Goal: Task Accomplishment & Management: Complete application form

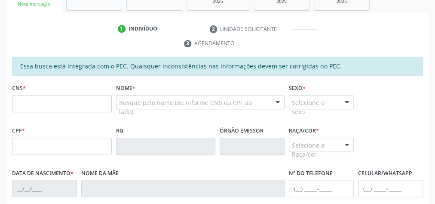
scroll to position [156, 0]
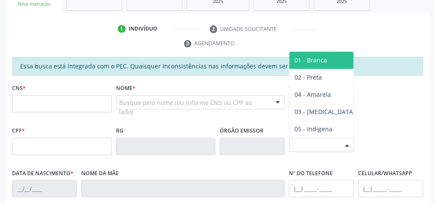
drag, startPoint x: 0, startPoint y: 0, endPoint x: 274, endPoint y: 37, distance: 276.2
click at [274, 37] on ul "1 Indivíduo 2 Unidade solicitante 3 Agendamento" at bounding box center [217, 36] width 423 height 29
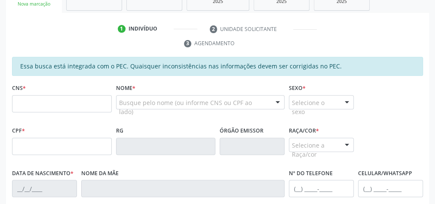
drag, startPoint x: 269, startPoint y: 64, endPoint x: 414, endPoint y: 31, distance: 149.6
click at [414, 31] on ul "1 Indivíduo 2 Unidade solicitante 3 Agendamento" at bounding box center [217, 36] width 423 height 29
drag, startPoint x: 440, startPoint y: 34, endPoint x: 357, endPoint y: 21, distance: 84.0
click at [357, 21] on div "1 Indivíduo 2 Unidade solicitante 3 Agendamento Essa busca está integrada com o…" at bounding box center [217, 184] width 423 height 342
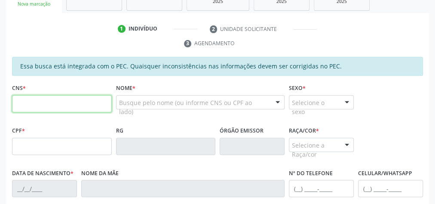
click at [59, 96] on input "text" at bounding box center [62, 103] width 100 height 17
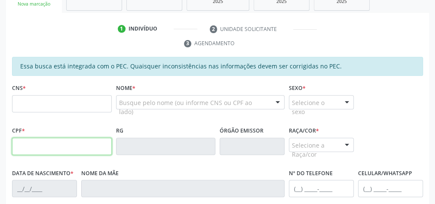
click at [21, 148] on input "text" at bounding box center [62, 145] width 100 height 17
type input "150.189.854-02"
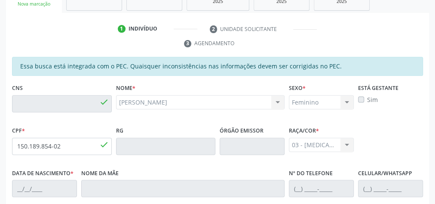
type input "709 8030 4704 4296"
type input "24/08/2003"
type input "Maria Simone da Conceição Oliveira"
type input "(82) 99430-9532"
type input "08"
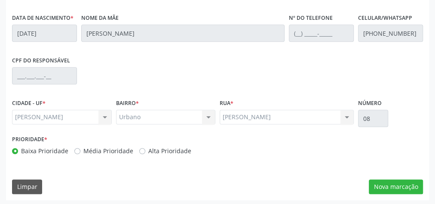
scroll to position [312, 0]
click at [404, 187] on button "Nova marcação" at bounding box center [396, 186] width 54 height 15
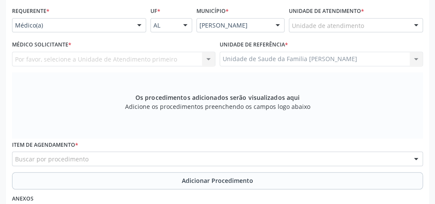
scroll to position [174, 0]
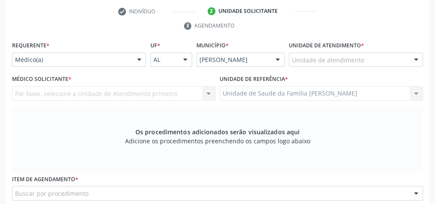
click at [421, 58] on div at bounding box center [415, 60] width 13 height 15
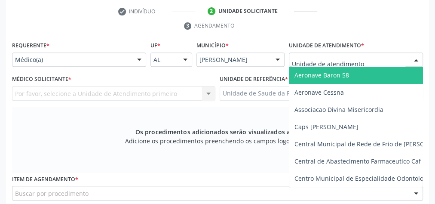
click at [378, 58] on input "text" at bounding box center [348, 63] width 113 height 17
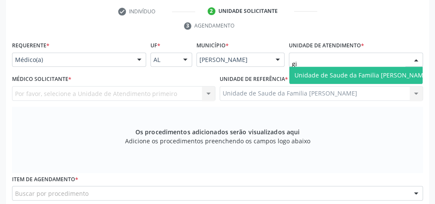
type input "gis"
click at [333, 76] on span "Unidade de Saude da Familia [PERSON_NAME]" at bounding box center [361, 75] width 134 height 8
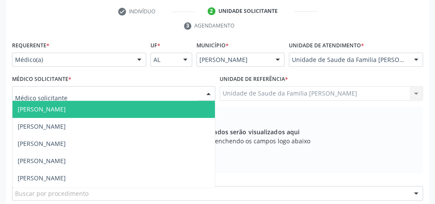
click at [133, 95] on div at bounding box center [113, 93] width 203 height 15
click at [66, 109] on span "[PERSON_NAME]" at bounding box center [42, 109] width 48 height 8
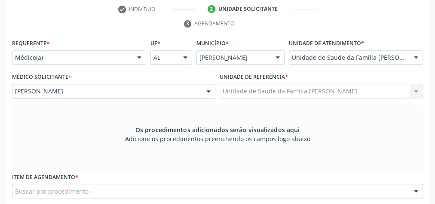
scroll to position [277, 0]
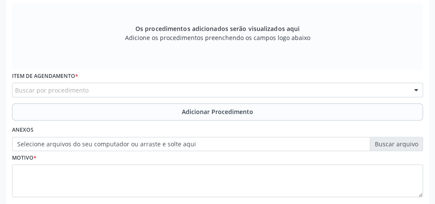
click at [203, 92] on div "Buscar por procedimento" at bounding box center [217, 89] width 411 height 15
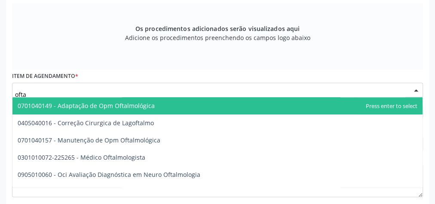
type input "oftal"
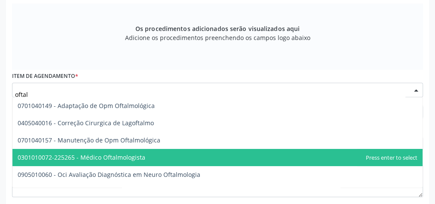
click at [137, 156] on span "0301010072-225265 - Médico Oftalmologista" at bounding box center [82, 157] width 128 height 8
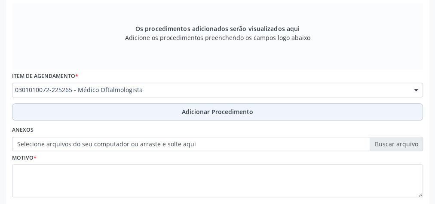
click at [207, 109] on span "Adicionar Procedimento" at bounding box center [217, 111] width 71 height 9
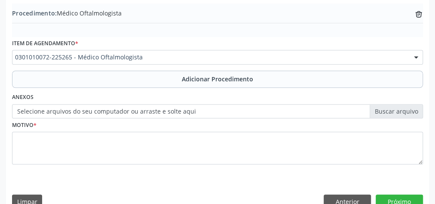
scroll to position [292, 0]
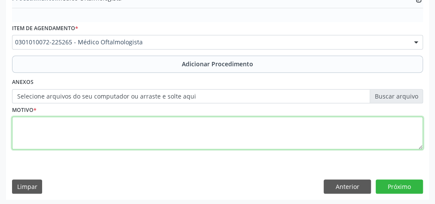
click at [200, 121] on textarea at bounding box center [217, 132] width 411 height 33
type textarea "disturbios visuais"
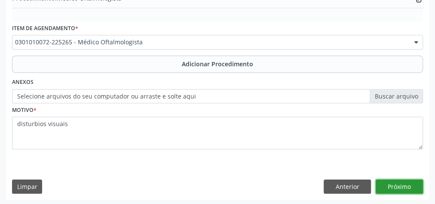
click at [406, 186] on button "Próximo" at bounding box center [399, 186] width 47 height 15
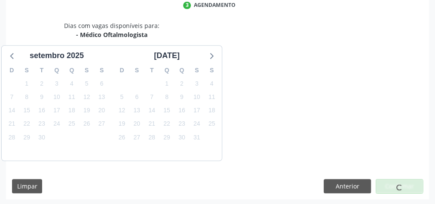
scroll to position [228, 0]
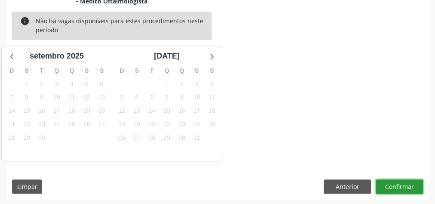
click at [406, 186] on button "Confirmar" at bounding box center [399, 186] width 47 height 15
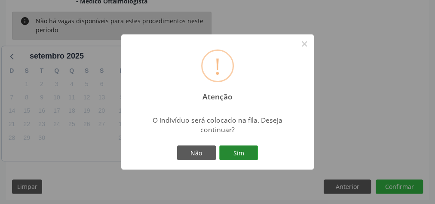
click at [242, 154] on button "Sim" at bounding box center [238, 152] width 39 height 15
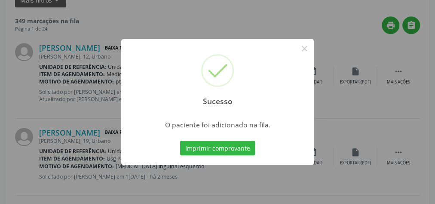
scroll to position [91, 0]
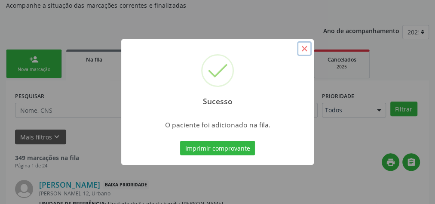
click at [301, 47] on button "×" at bounding box center [304, 48] width 15 height 15
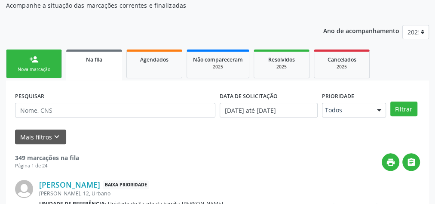
click at [26, 65] on link "person_add Nova marcação" at bounding box center [34, 63] width 56 height 29
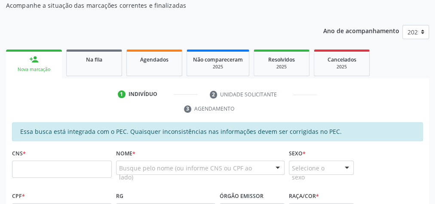
click at [115, 162] on div "Nome * Busque pelo nome (ou informe CNS ou CPF ao lado) Nenhum resultado encont…" at bounding box center [200, 168] width 173 height 43
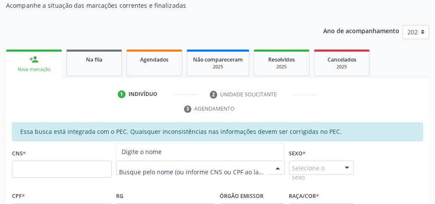
click at [116, 162] on div at bounding box center [200, 167] width 169 height 15
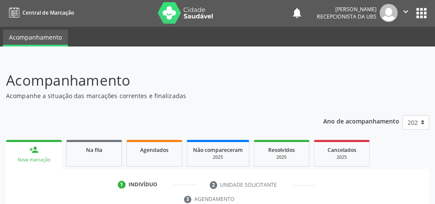
scroll to position [0, 0]
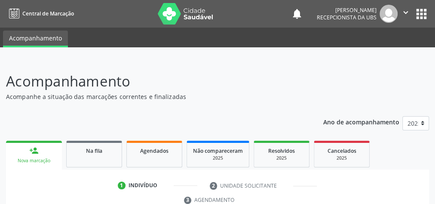
click at [434, 11] on nav "Central de Marcação notifications Karla Mikaele dos Santos Dias Recepcionista d…" at bounding box center [217, 13] width 435 height 27
click at [430, 24] on nav "Central de Marcação notifications Karla Mikaele dos Santos Dias Recepcionista d…" at bounding box center [217, 13] width 435 height 27
click at [429, 24] on nav "Central de Marcação notifications Karla Mikaele dos Santos Dias Recepcionista d…" at bounding box center [217, 13] width 435 height 27
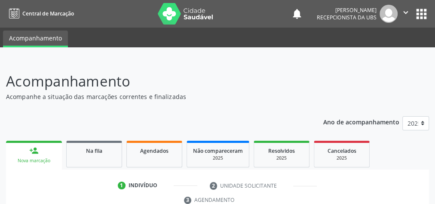
click at [432, 22] on nav "Central de Marcação notifications Karla Mikaele dos Santos Dias Recepcionista d…" at bounding box center [217, 13] width 435 height 27
click at [434, 24] on nav "Central de Marcação notifications Karla Mikaele dos Santos Dias Recepcionista d…" at bounding box center [217, 13] width 435 height 27
click at [427, 27] on ul "Acompanhamento" at bounding box center [217, 37] width 435 height 20
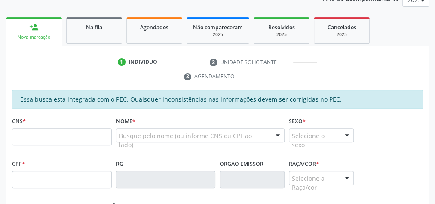
scroll to position [137, 0]
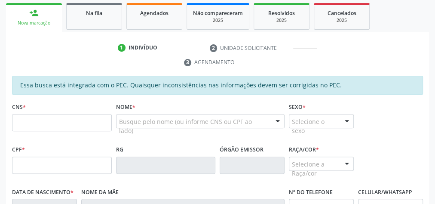
click at [75, 111] on div "CNS *" at bounding box center [62, 116] width 100 height 31
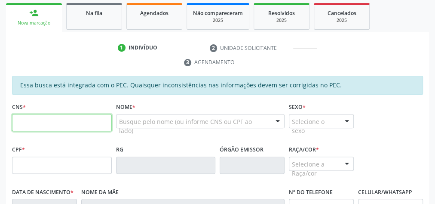
click at [75, 114] on input "text" at bounding box center [62, 122] width 100 height 17
type input "705 6014 2697 0714"
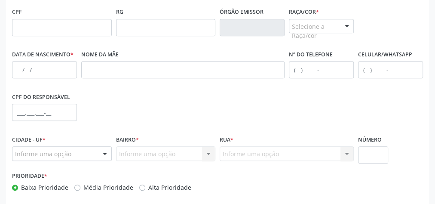
scroll to position [312, 0]
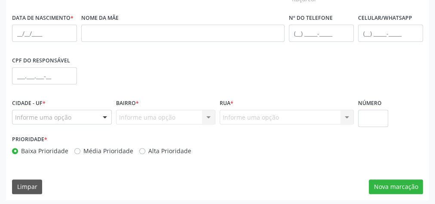
click at [149, 113] on div "Informe uma opção Nenhum resultado encontrado para: " " Nenhuma opção encontrad…" at bounding box center [166, 117] width 100 height 15
click at [103, 114] on div at bounding box center [104, 117] width 13 height 15
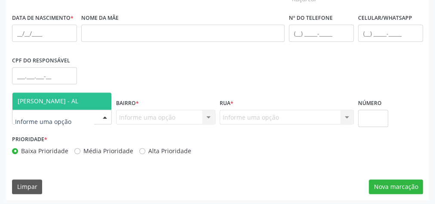
click at [141, 84] on div "CPF do responsável" at bounding box center [217, 75] width 415 height 43
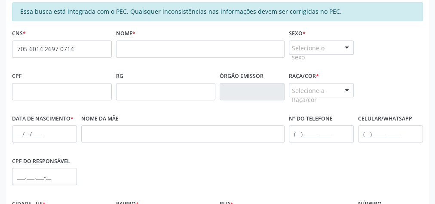
scroll to position [174, 0]
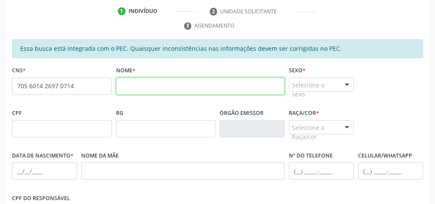
click at [143, 86] on input "text" at bounding box center [200, 85] width 169 height 17
type input "e"
type input "EMMLE BEATRIZ DA SILVA FELIX"
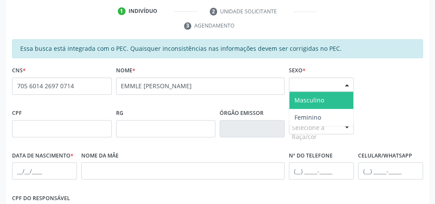
click at [348, 83] on div at bounding box center [346, 85] width 13 height 15
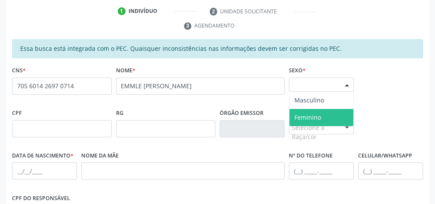
click at [322, 113] on span "Feminino" at bounding box center [321, 117] width 64 height 17
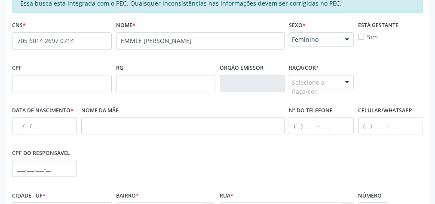
scroll to position [208, 0]
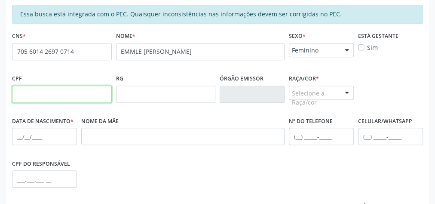
click at [67, 96] on input "text" at bounding box center [62, 94] width 100 height 17
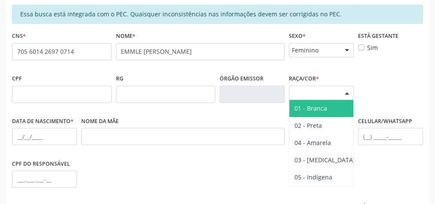
click at [347, 92] on div at bounding box center [346, 93] width 13 height 15
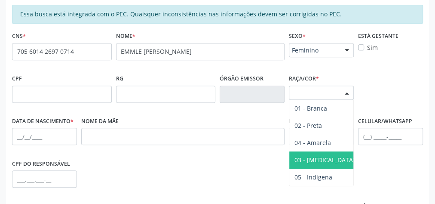
click at [315, 160] on span "03 - [MEDICAL_DATA]" at bounding box center [324, 160] width 61 height 8
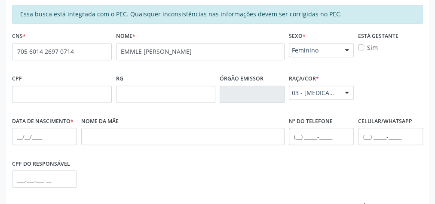
click at [23, 123] on label "Data de nascimento *" at bounding box center [42, 121] width 61 height 13
drag, startPoint x: 33, startPoint y: 135, endPoint x: 24, endPoint y: 137, distance: 9.0
click at [33, 135] on input "text" at bounding box center [44, 136] width 65 height 17
type input "25/03/2005"
click at [371, 136] on input "text" at bounding box center [390, 136] width 65 height 17
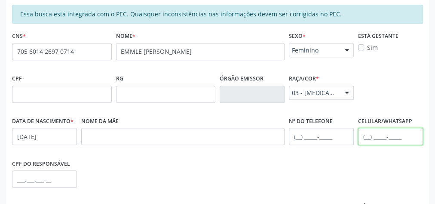
click at [371, 136] on input "text" at bounding box center [390, 136] width 65 height 17
click at [366, 131] on input "text" at bounding box center [390, 136] width 65 height 17
click at [369, 131] on input "text" at bounding box center [390, 136] width 65 height 17
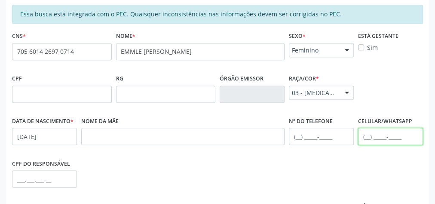
click at [369, 131] on input "text" at bounding box center [390, 136] width 65 height 17
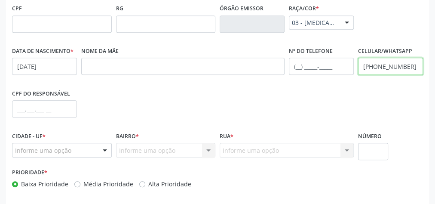
scroll to position [312, 0]
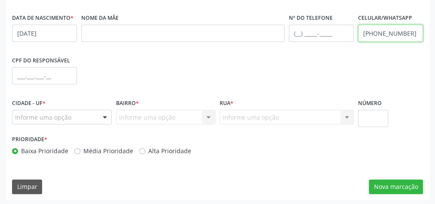
type input "(82) 99184-9553"
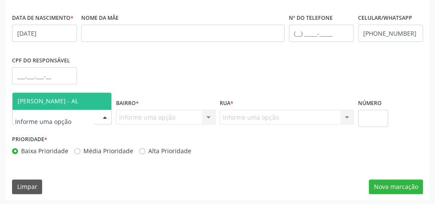
click at [104, 118] on div at bounding box center [104, 117] width 13 height 15
click at [82, 95] on span "[PERSON_NAME] - AL" at bounding box center [61, 100] width 99 height 17
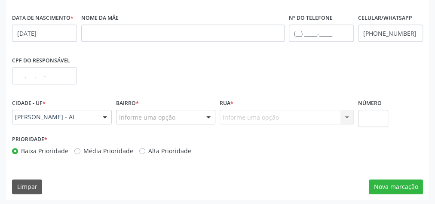
click at [209, 114] on div at bounding box center [208, 117] width 13 height 15
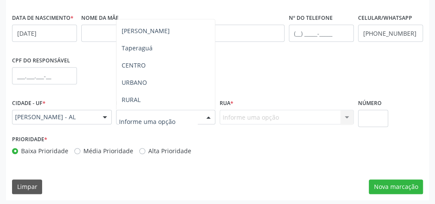
scroll to position [0, 0]
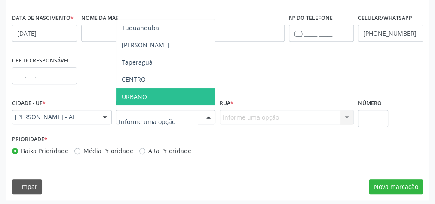
click at [145, 92] on span "URBANO" at bounding box center [134, 96] width 25 height 8
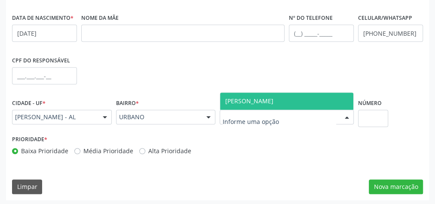
click at [345, 115] on div at bounding box center [346, 117] width 13 height 15
click at [287, 102] on span "Gislene Matheus" at bounding box center [286, 100] width 133 height 17
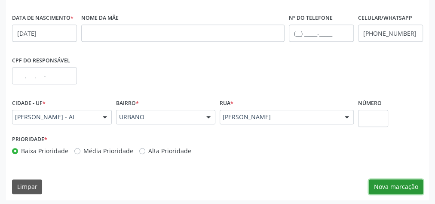
click at [409, 182] on button "Nova marcação" at bounding box center [396, 186] width 54 height 15
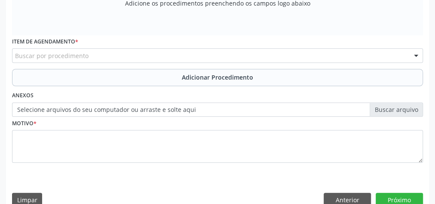
scroll to position [174, 0]
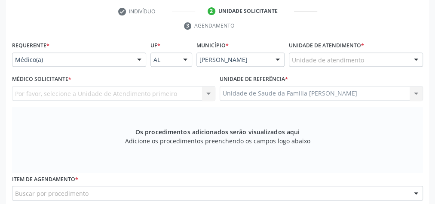
click at [412, 57] on div at bounding box center [415, 60] width 13 height 15
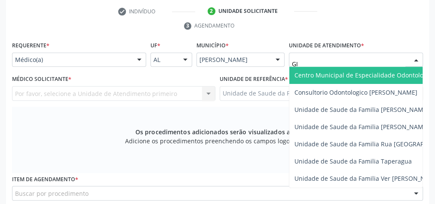
type input "GIS"
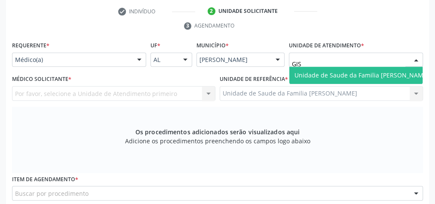
click at [384, 71] on span "Unidade de Saude da Familia [PERSON_NAME]" at bounding box center [361, 75] width 134 height 8
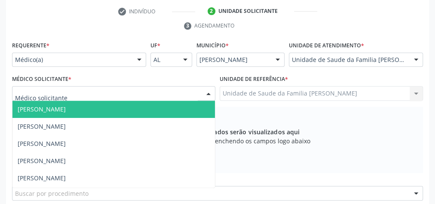
click at [212, 94] on div at bounding box center [208, 93] width 13 height 15
click at [118, 106] on span "[PERSON_NAME]" at bounding box center [113, 109] width 202 height 17
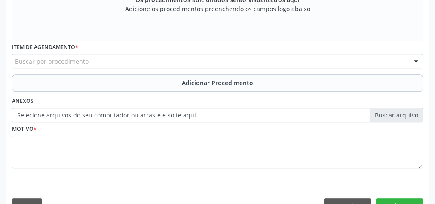
scroll to position [312, 0]
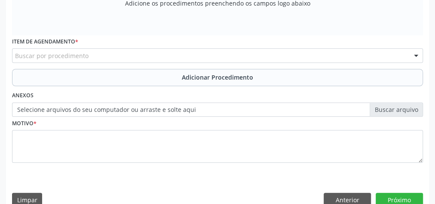
click at [150, 55] on div "Buscar por procedimento" at bounding box center [217, 55] width 411 height 15
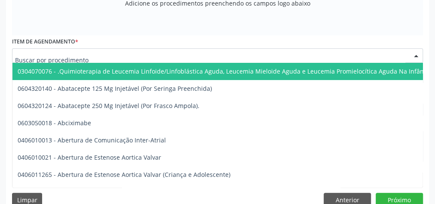
click at [150, 55] on input "text" at bounding box center [210, 59] width 390 height 17
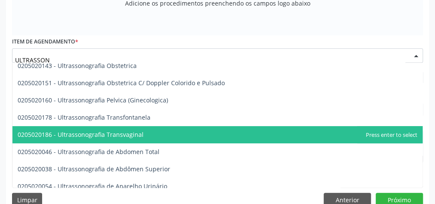
scroll to position [116, 0]
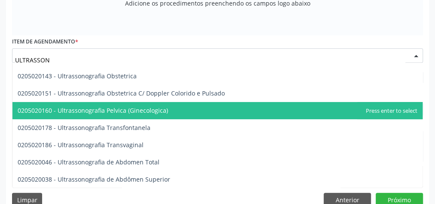
click at [110, 112] on span "0205020160 - Ultrassonografia Pelvica (Ginecologica)" at bounding box center [93, 110] width 150 height 8
type input "ULTRASSON"
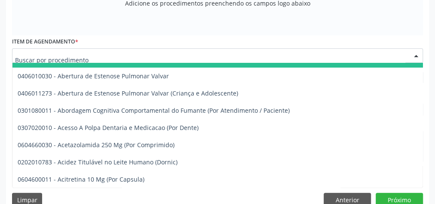
click at [125, 52] on input "text" at bounding box center [210, 59] width 390 height 17
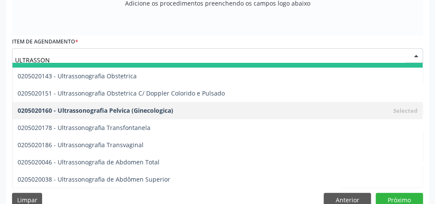
type input "ULTRASSON"
click at [86, 48] on div "ULTRASSON" at bounding box center [217, 55] width 411 height 15
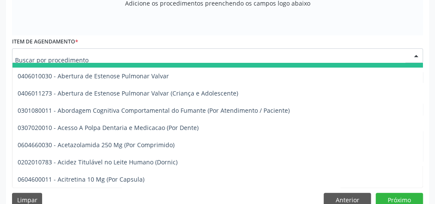
click at [89, 51] on input "text" at bounding box center [210, 59] width 390 height 17
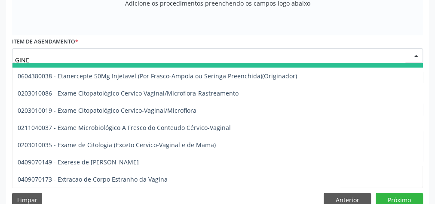
scroll to position [104, 0]
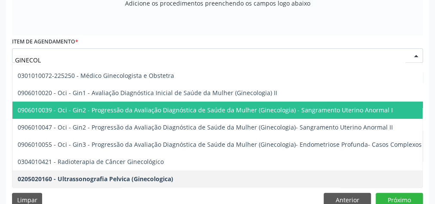
type input "GINECOLO"
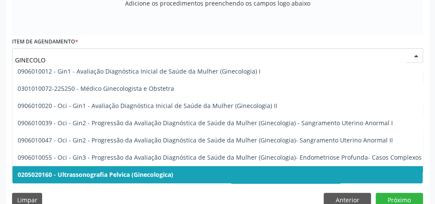
scroll to position [0, 0]
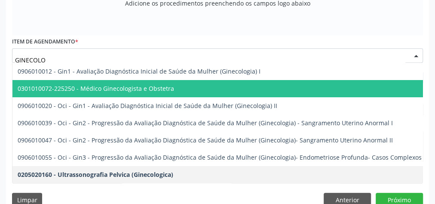
click at [116, 90] on span "0301010072-225250 - Médico Ginecologista e Obstetra" at bounding box center [96, 88] width 156 height 8
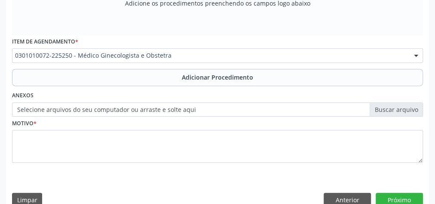
scroll to position [0, 0]
click at [229, 78] on span "Adicionar Procedimento" at bounding box center [217, 77] width 71 height 9
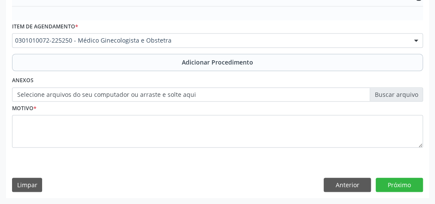
scroll to position [279, 0]
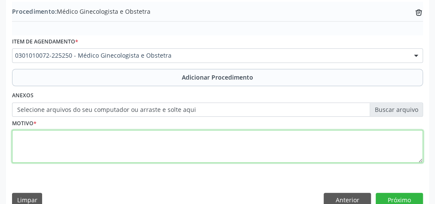
click at [149, 144] on textarea at bounding box center [217, 146] width 411 height 33
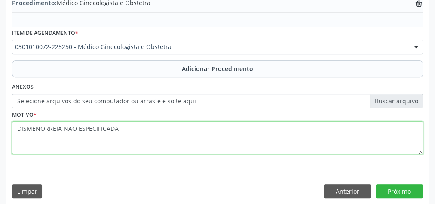
scroll to position [292, 0]
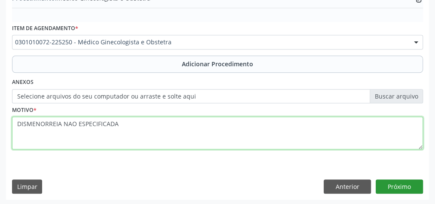
type textarea "DISMENORREIA NAO ESPECIFICADA"
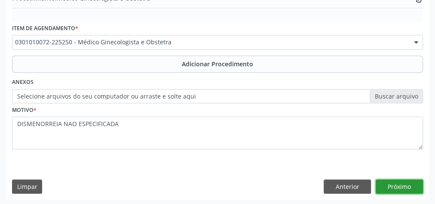
click at [392, 182] on button "Próximo" at bounding box center [399, 186] width 47 height 15
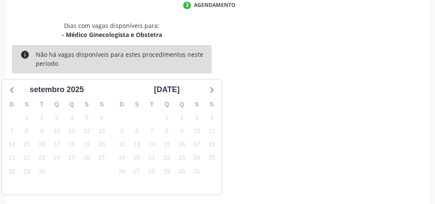
scroll to position [228, 0]
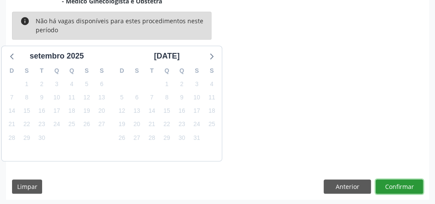
click at [392, 182] on button "Confirmar" at bounding box center [399, 186] width 47 height 15
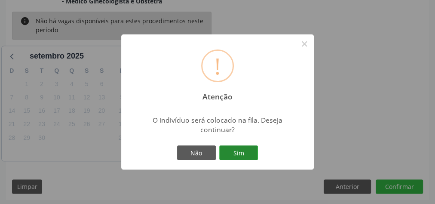
click at [246, 152] on button "Sim" at bounding box center [238, 152] width 39 height 15
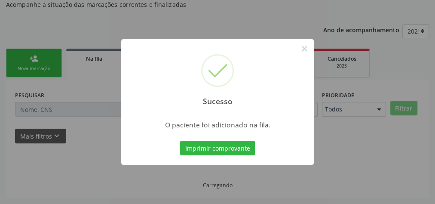
scroll to position [91, 0]
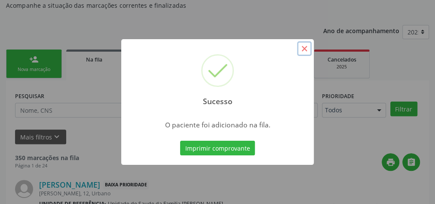
click at [307, 52] on button "×" at bounding box center [304, 48] width 15 height 15
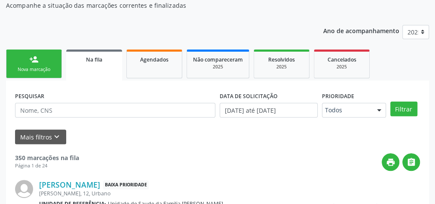
click at [36, 66] on div "Nova marcação" at bounding box center [33, 69] width 43 height 6
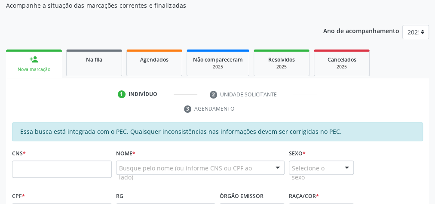
click at [35, 67] on div "Nova marcação" at bounding box center [34, 69] width 44 height 6
click at [284, 16] on div "Acompanhamento Acompanhe a situação das marcações correntes e finalizadas Relat…" at bounding box center [217, 199] width 423 height 441
drag, startPoint x: 282, startPoint y: 32, endPoint x: 284, endPoint y: 21, distance: 11.0
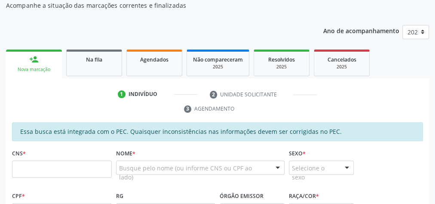
drag, startPoint x: 412, startPoint y: 114, endPoint x: 293, endPoint y: 27, distance: 147.7
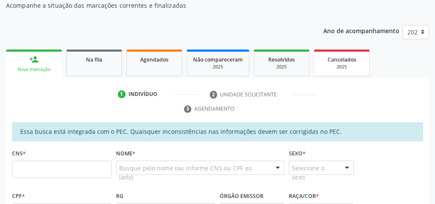
click at [325, 72] on link "Cancelados 2025" at bounding box center [342, 62] width 56 height 27
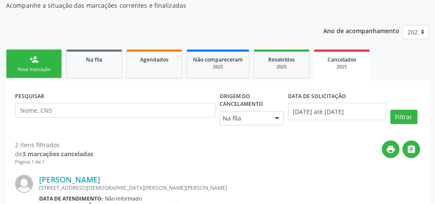
click at [38, 61] on div "person_add" at bounding box center [33, 59] width 9 height 9
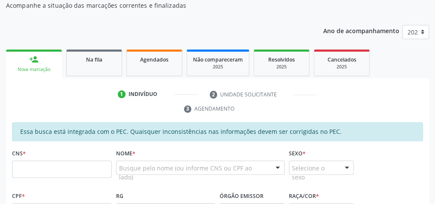
scroll to position [0, 0]
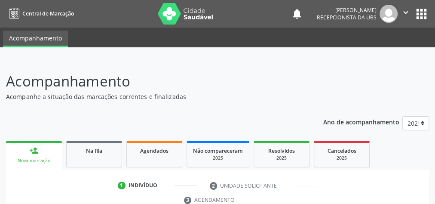
drag, startPoint x: 440, startPoint y: 180, endPoint x: 295, endPoint y: 80, distance: 175.4
click at [295, 80] on p "Acompanhamento" at bounding box center [154, 80] width 296 height 21
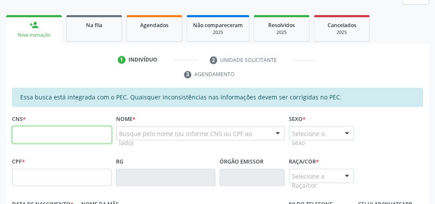
scroll to position [125, 0]
click at [53, 137] on input "text" at bounding box center [62, 134] width 100 height 17
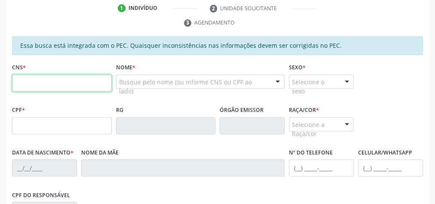
scroll to position [194, 0]
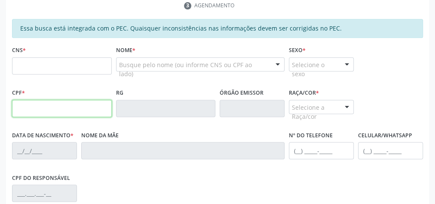
click at [77, 106] on input "text" at bounding box center [62, 108] width 100 height 17
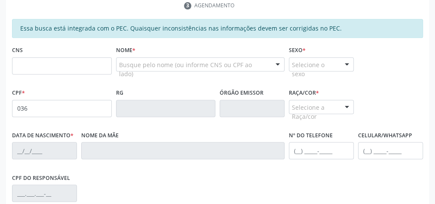
click at [205, 184] on div "CPF do responsável" at bounding box center [217, 192] width 415 height 43
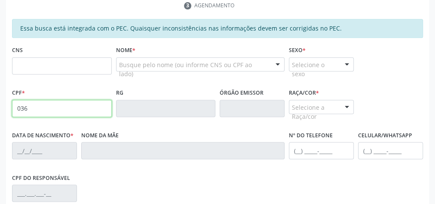
click at [82, 100] on input "036" at bounding box center [62, 108] width 100 height 17
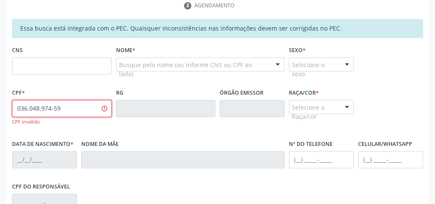
type input "036.048.974-59"
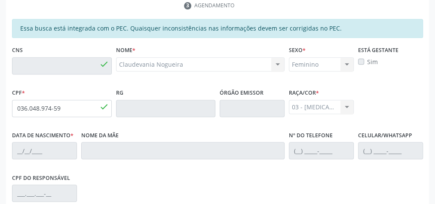
type input "704 0003 4199 4860"
type input "[DATE]"
type input "[PERSON_NAME]"
type input "[PHONE_NUMBER]"
type input "24"
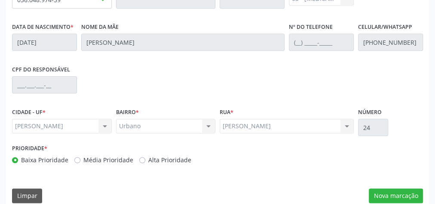
scroll to position [312, 0]
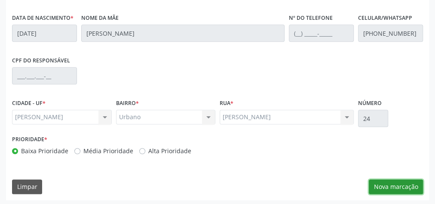
click at [398, 179] on button "Nova marcação" at bounding box center [396, 186] width 54 height 15
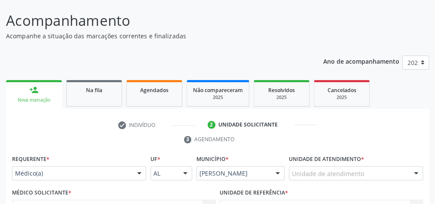
scroll to position [71, 0]
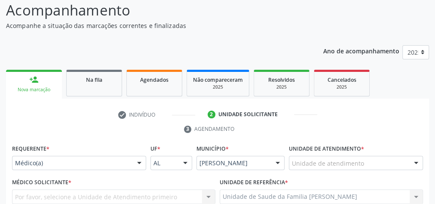
click at [366, 156] on div "Unidade de atendimento" at bounding box center [356, 163] width 134 height 15
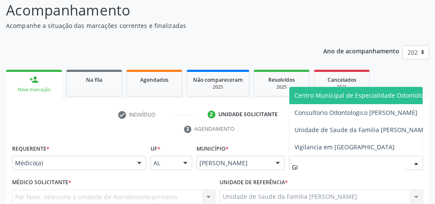
type input "GIS"
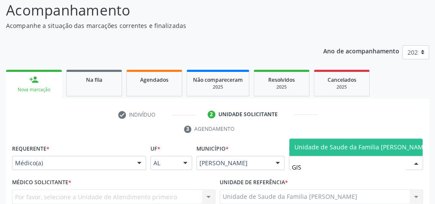
click at [367, 143] on span "Unidade de Saude da Familia [PERSON_NAME]" at bounding box center [361, 147] width 134 height 8
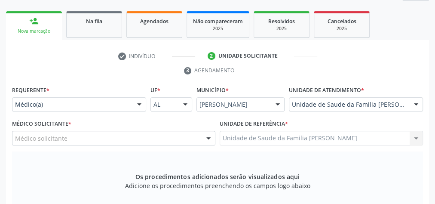
scroll to position [140, 0]
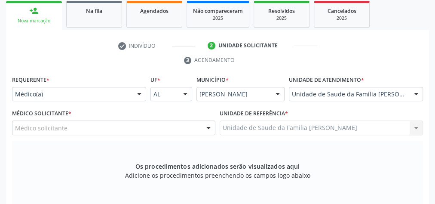
click at [209, 129] on div at bounding box center [208, 128] width 13 height 15
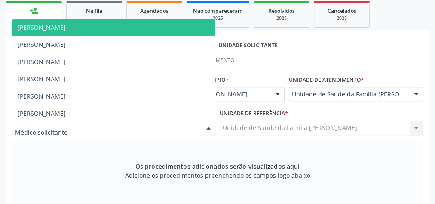
click at [138, 31] on span "[PERSON_NAME]" at bounding box center [113, 27] width 202 height 17
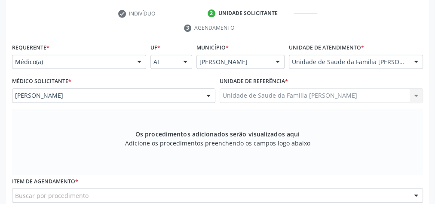
scroll to position [208, 0]
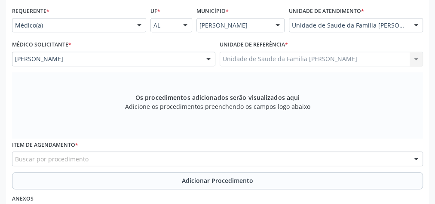
click at [193, 154] on div "Buscar por procedimento" at bounding box center [217, 158] width 411 height 15
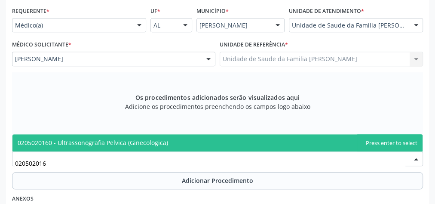
type input "0205020160"
click at [158, 140] on span "0205020160 - Ultrassonografia Pelvica (Ginecologica)" at bounding box center [93, 142] width 150 height 8
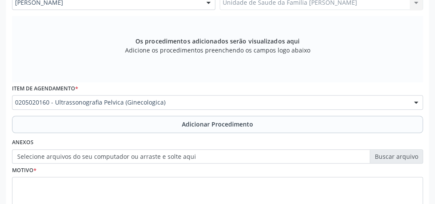
scroll to position [312, 0]
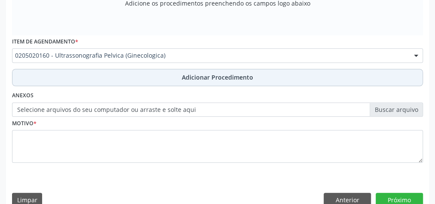
click at [234, 80] on span "Adicionar Procedimento" at bounding box center [217, 77] width 71 height 9
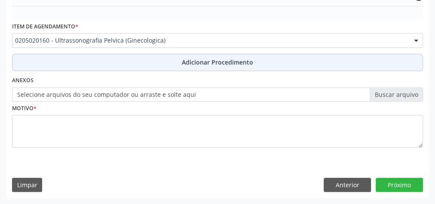
scroll to position [279, 0]
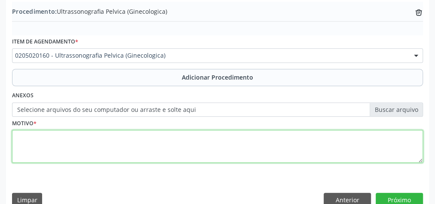
click at [231, 143] on textarea at bounding box center [217, 146] width 411 height 33
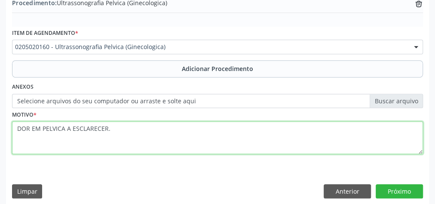
scroll to position [292, 0]
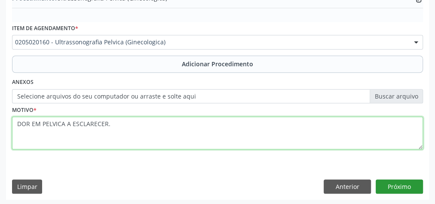
type textarea "DOR EM PELVICA A ESCLARECER."
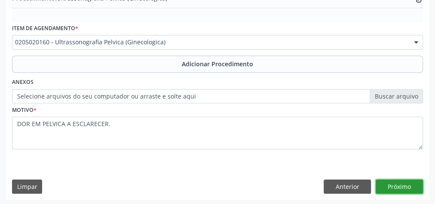
click at [409, 186] on button "Próximo" at bounding box center [399, 186] width 47 height 15
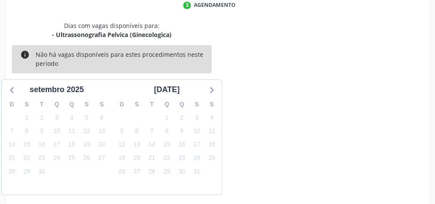
scroll to position [228, 0]
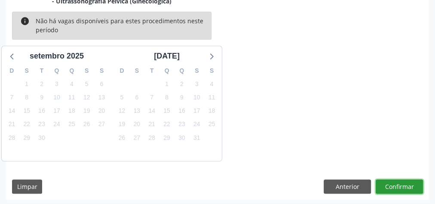
click at [409, 186] on button "Confirmar" at bounding box center [399, 186] width 47 height 15
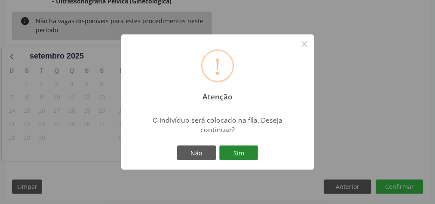
click at [238, 147] on button "Sim" at bounding box center [238, 152] width 39 height 15
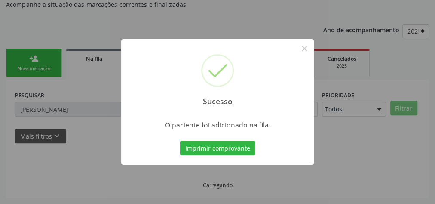
scroll to position [91, 0]
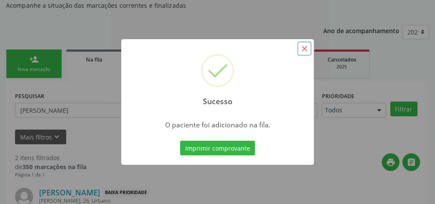
click at [306, 50] on button "×" at bounding box center [304, 48] width 15 height 15
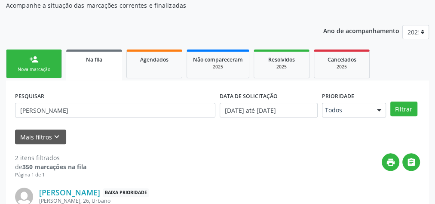
drag, startPoint x: 30, startPoint y: 67, endPoint x: 42, endPoint y: 76, distance: 15.3
click at [30, 67] on div "Nova marcação" at bounding box center [33, 69] width 43 height 6
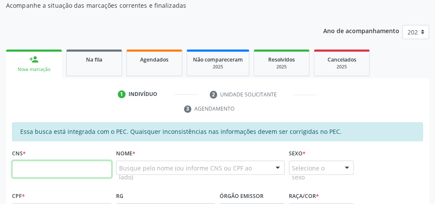
click at [80, 167] on input "text" at bounding box center [62, 168] width 100 height 17
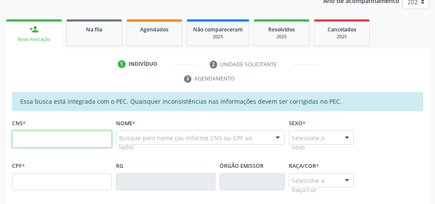
scroll to position [160, 0]
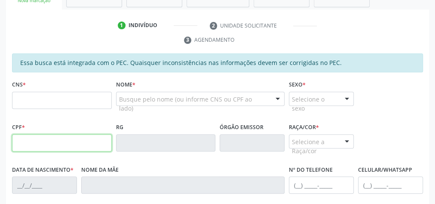
click at [82, 140] on input "text" at bounding box center [62, 142] width 100 height 17
type input "036.048.974-59"
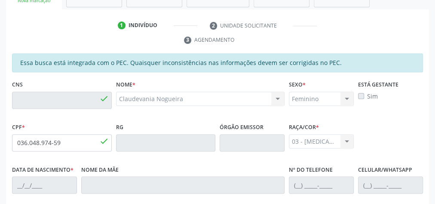
type input "704 0003 4199 4860"
type input "[DATE]"
type input "[PERSON_NAME]"
type input "[PHONE_NUMBER]"
type input "24"
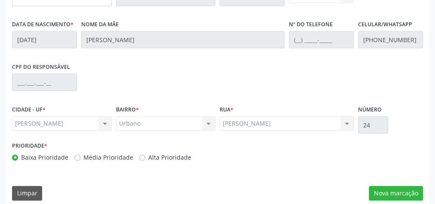
scroll to position [312, 0]
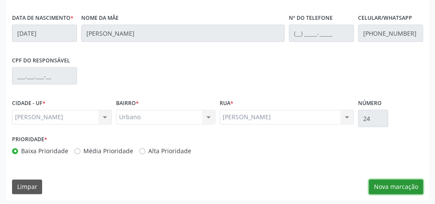
click at [409, 181] on button "Nova marcação" at bounding box center [396, 186] width 54 height 15
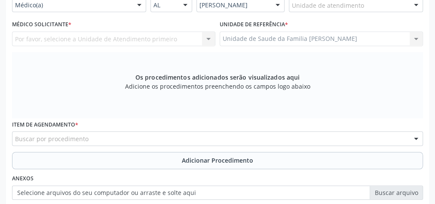
scroll to position [174, 0]
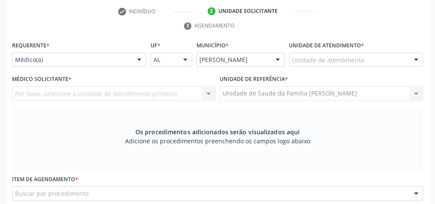
click at [417, 59] on div at bounding box center [415, 60] width 13 height 15
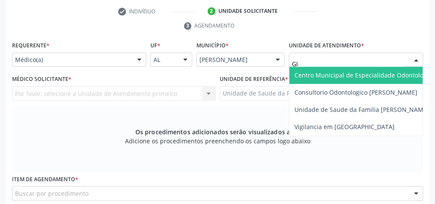
type input "GIS"
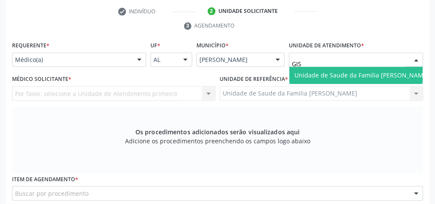
click at [369, 71] on span "Unidade de Saude da Familia [PERSON_NAME]" at bounding box center [361, 75] width 134 height 8
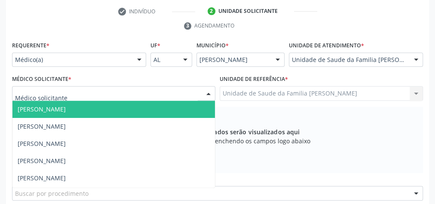
click at [207, 92] on div at bounding box center [208, 93] width 13 height 15
click at [131, 108] on span "[PERSON_NAME]" at bounding box center [113, 109] width 202 height 17
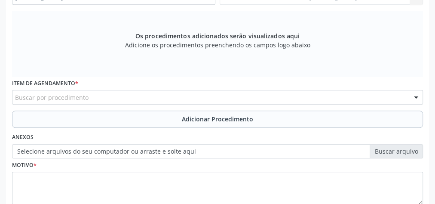
scroll to position [277, 0]
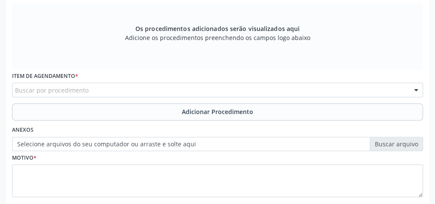
click at [207, 88] on div "Buscar por procedimento" at bounding box center [217, 89] width 411 height 15
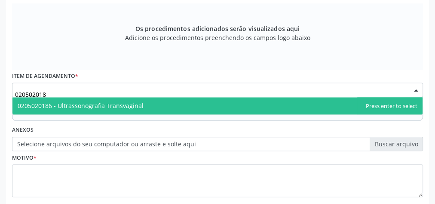
type input "0205020186"
click at [107, 106] on span "0205020186 - Ultrassonografia Transvaginal" at bounding box center [81, 105] width 126 height 8
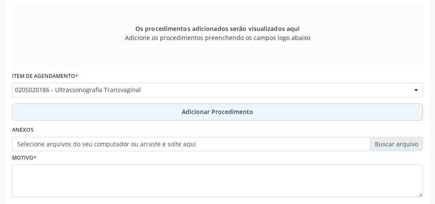
click at [210, 112] on span "Adicionar Procedimento" at bounding box center [217, 111] width 71 height 9
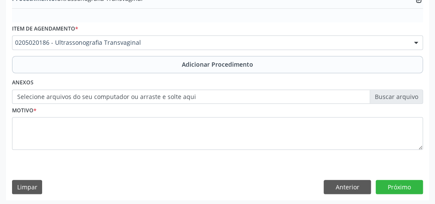
scroll to position [292, 0]
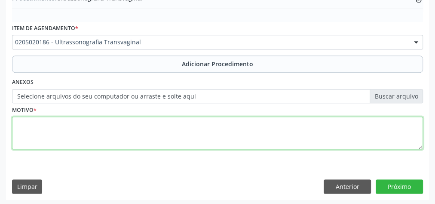
click at [204, 128] on textarea at bounding box center [217, 132] width 411 height 33
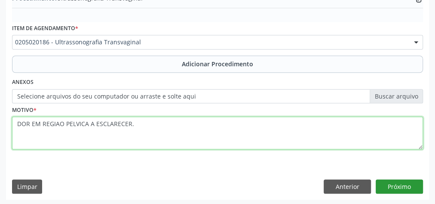
type textarea "DOR EM REGIAO PELVICA A ESCLARECER."
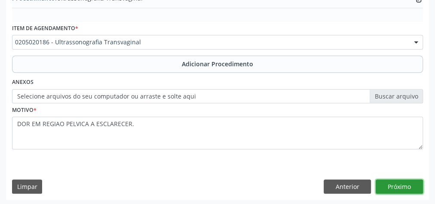
click at [411, 179] on button "Próximo" at bounding box center [399, 186] width 47 height 15
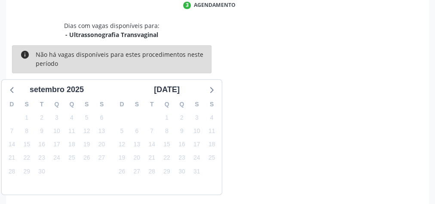
scroll to position [228, 0]
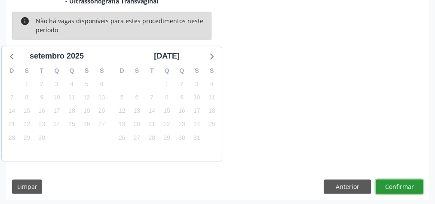
click at [401, 181] on button "Confirmar" at bounding box center [399, 186] width 47 height 15
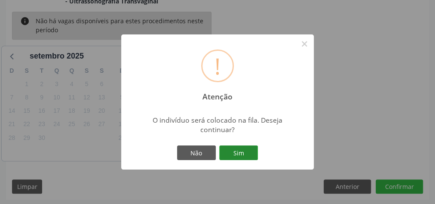
click at [249, 156] on button "Sim" at bounding box center [238, 152] width 39 height 15
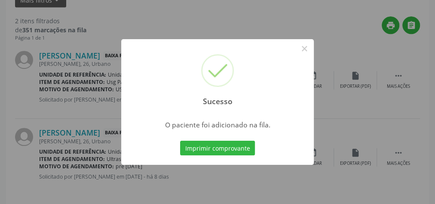
scroll to position [91, 0]
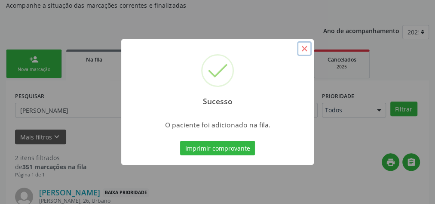
click at [303, 52] on button "×" at bounding box center [304, 48] width 15 height 15
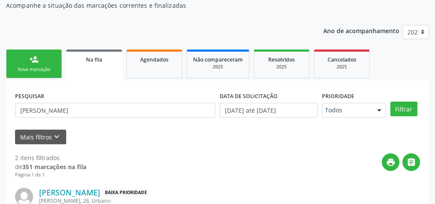
click at [36, 64] on link "person_add Nova marcação" at bounding box center [34, 63] width 56 height 29
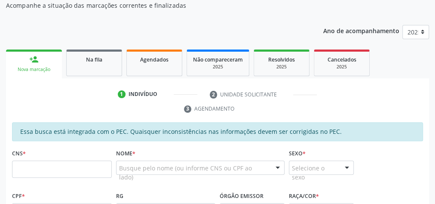
click at [30, 75] on link "person_add Nova marcação" at bounding box center [34, 63] width 56 height 29
click at [43, 94] on ul "1 Indivíduo 2 Unidade solicitante 3 Agendamento" at bounding box center [217, 101] width 423 height 29
